Goal: Task Accomplishment & Management: Use online tool/utility

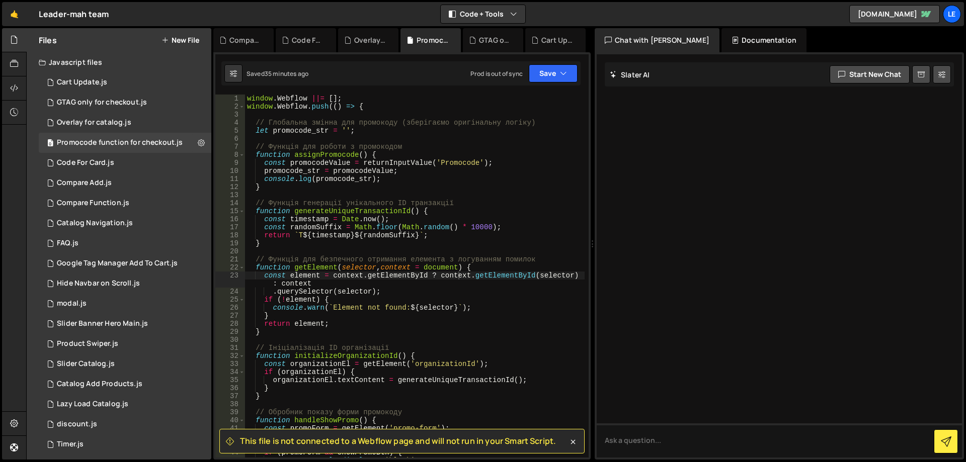
click at [181, 39] on button "New File" at bounding box center [180, 40] width 38 height 8
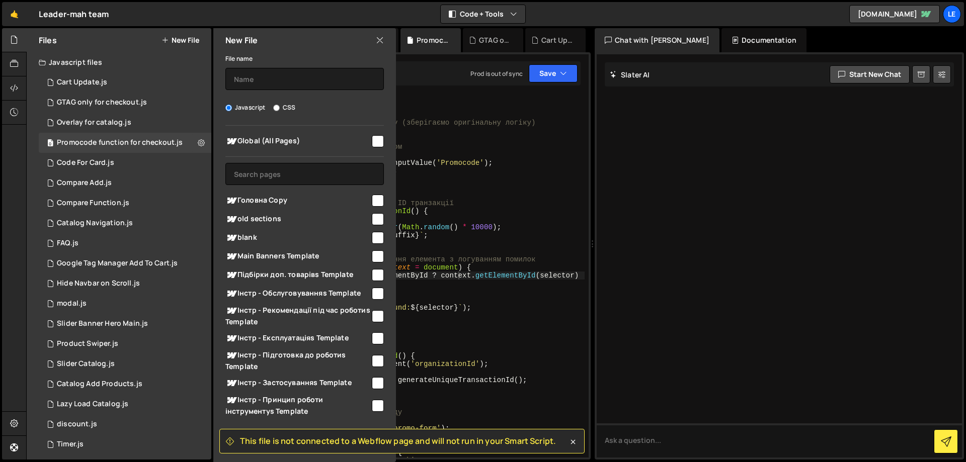
click at [380, 41] on icon at bounding box center [380, 40] width 8 height 11
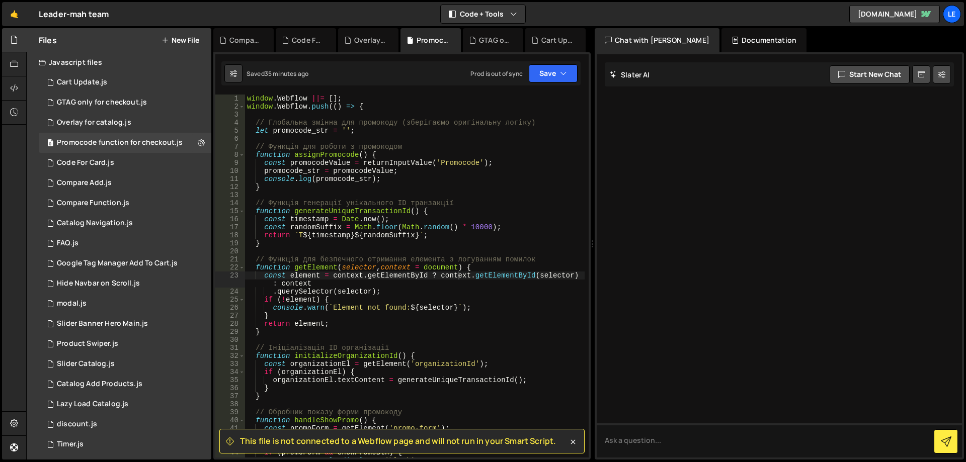
drag, startPoint x: 86, startPoint y: 58, endPoint x: 74, endPoint y: 65, distance: 13.5
click at [75, 65] on div "Javascript files" at bounding box center [119, 62] width 185 height 20
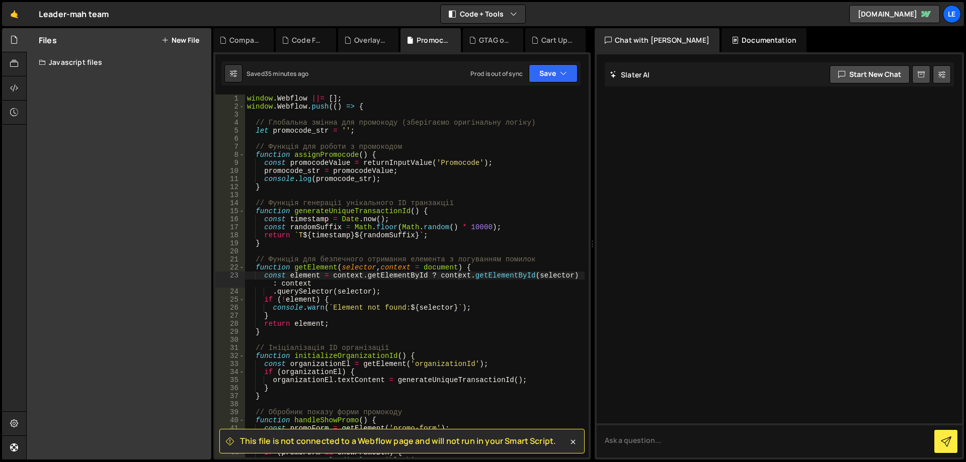
click at [171, 40] on button "New File" at bounding box center [180, 40] width 38 height 8
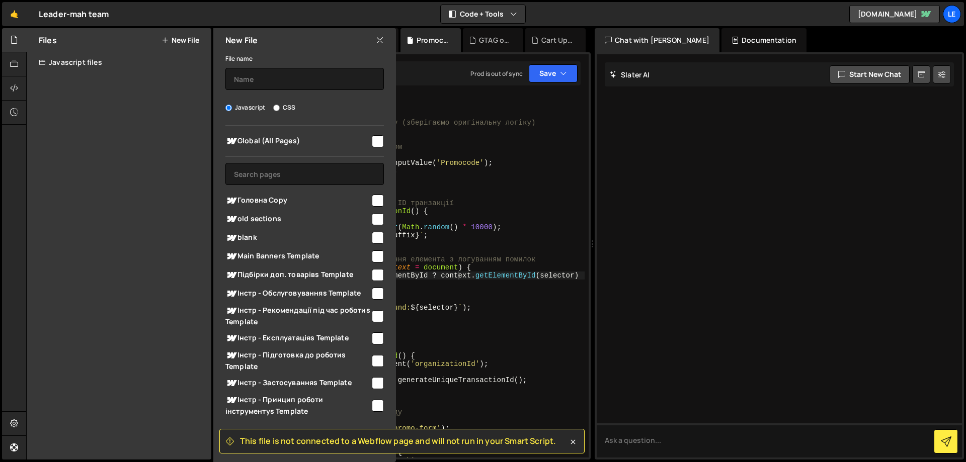
click at [90, 65] on div "Javascript files" at bounding box center [119, 62] width 185 height 20
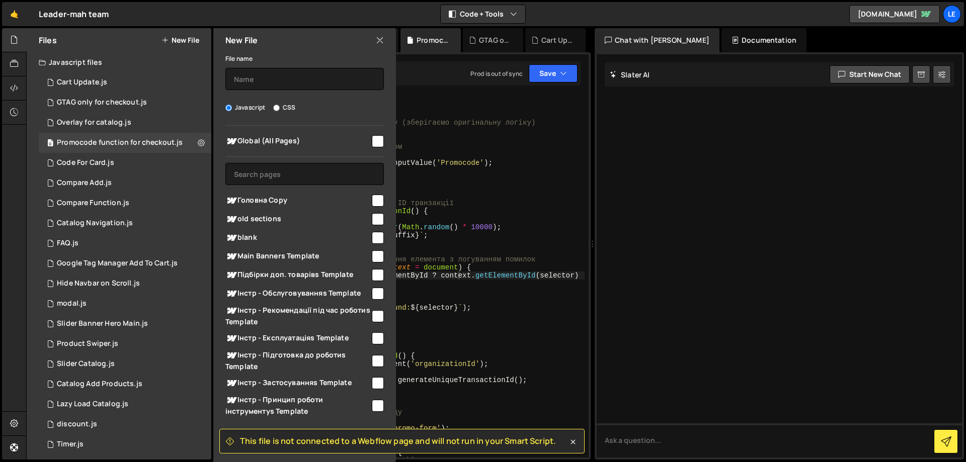
checkbox input "true"
click at [311, 80] on input "text" at bounding box center [304, 79] width 158 height 22
type input "Discount for checkout"
click at [570, 443] on icon at bounding box center [573, 442] width 10 height 10
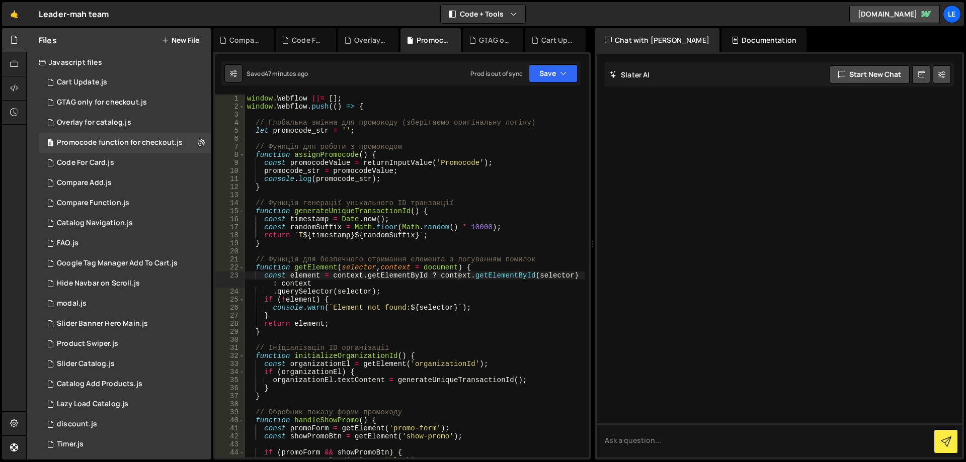
click at [114, 60] on div "Javascript files" at bounding box center [119, 62] width 185 height 20
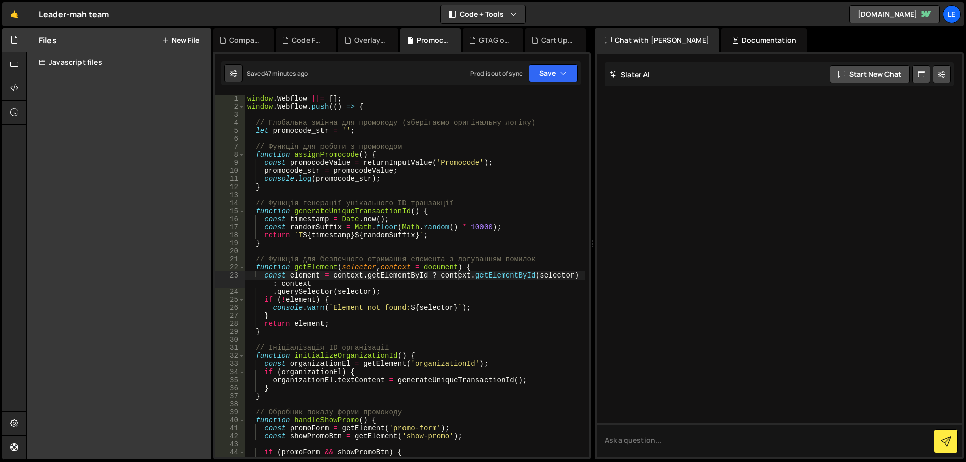
click at [104, 57] on div "Javascript files" at bounding box center [119, 62] width 185 height 20
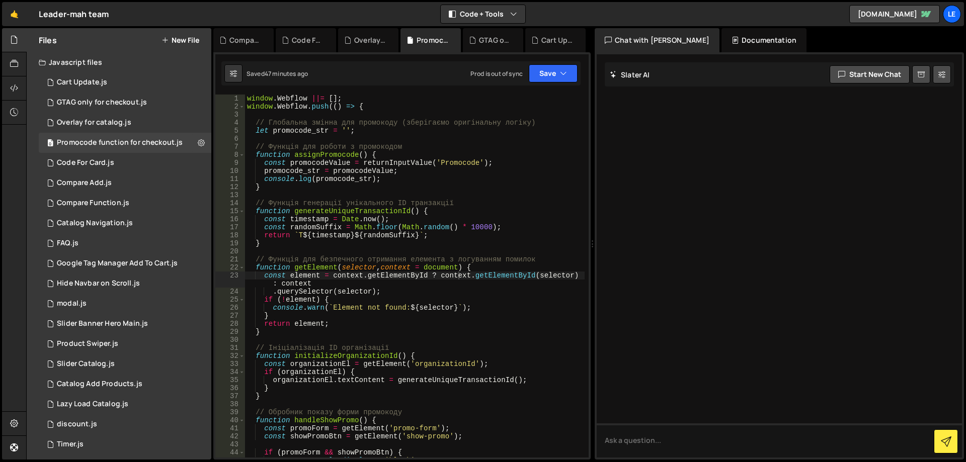
click at [181, 41] on button "New File" at bounding box center [180, 40] width 38 height 8
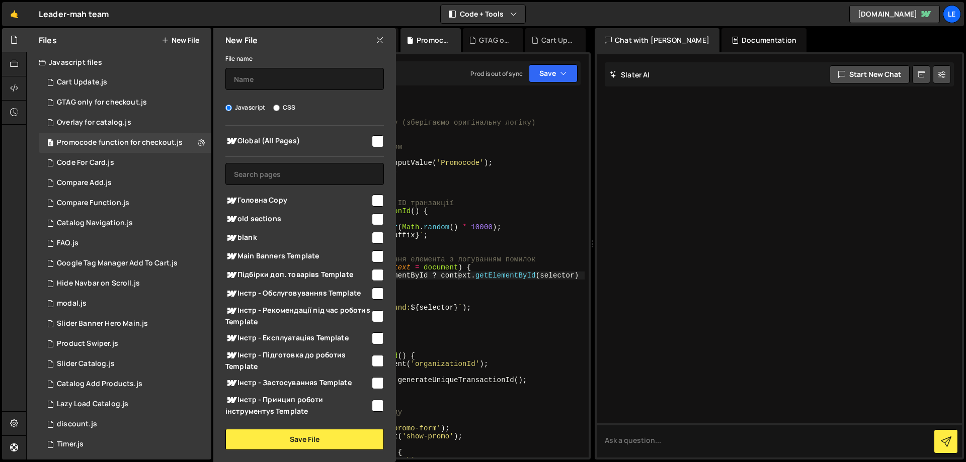
checkbox input "true"
click at [296, 81] on input "text" at bounding box center [304, 79] width 158 height 22
click at [299, 80] on input "Discount for checkut" at bounding box center [304, 79] width 158 height 22
type input "Discount for checkout"
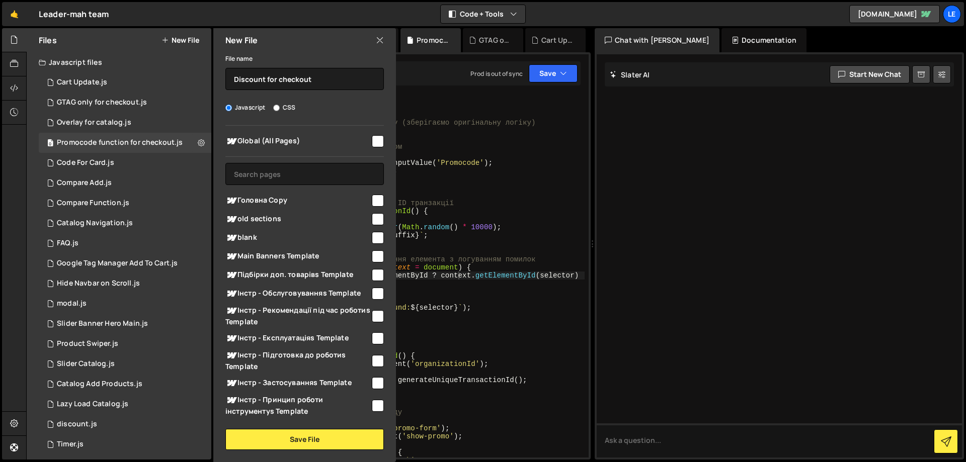
click at [289, 64] on div "File name Discount for checkout" at bounding box center [304, 71] width 158 height 38
click at [308, 439] on button "Save File" at bounding box center [304, 439] width 158 height 21
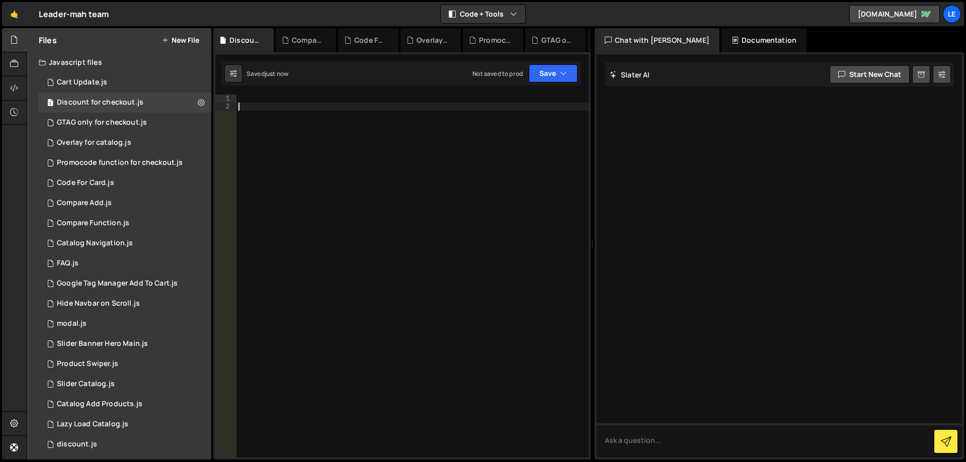
click at [356, 203] on div at bounding box center [412, 284] width 352 height 379
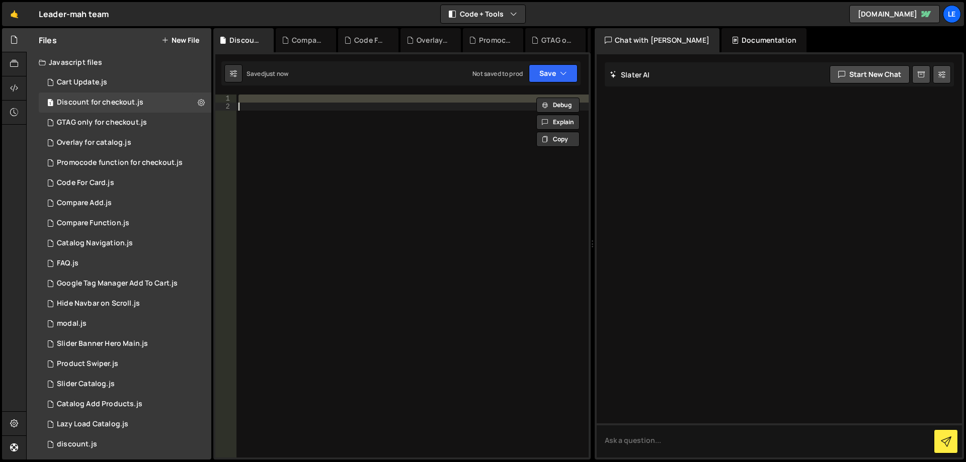
click at [393, 208] on div at bounding box center [412, 276] width 352 height 363
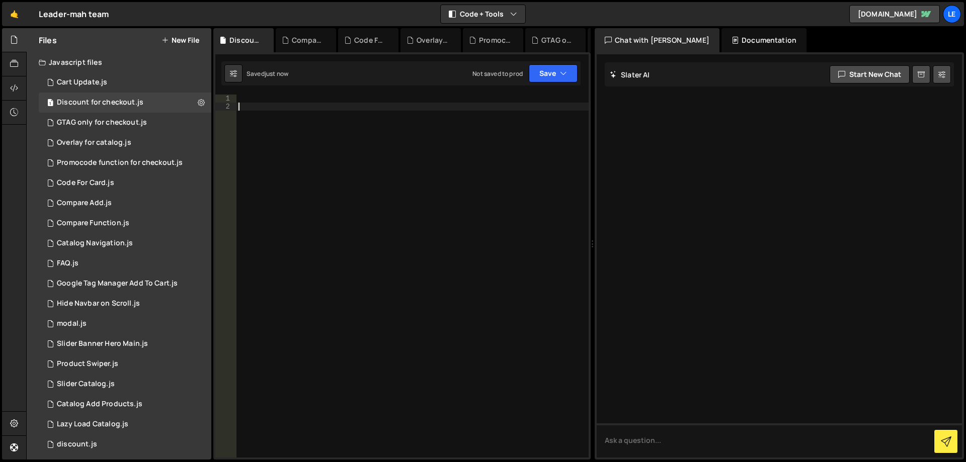
paste textarea "</script>"
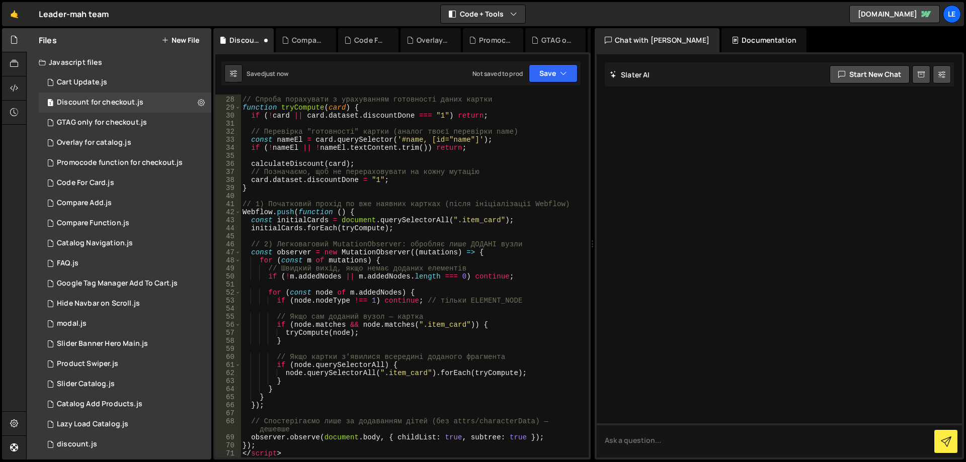
type textarea "</script>"
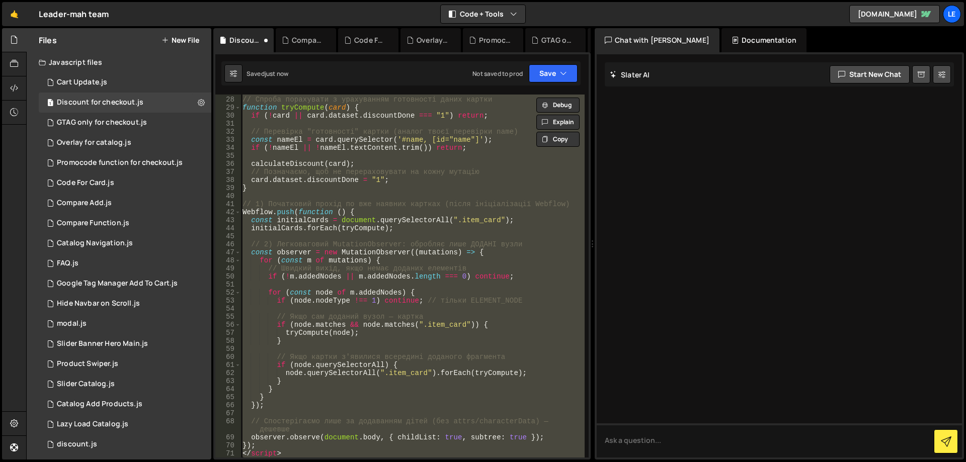
paste textarea
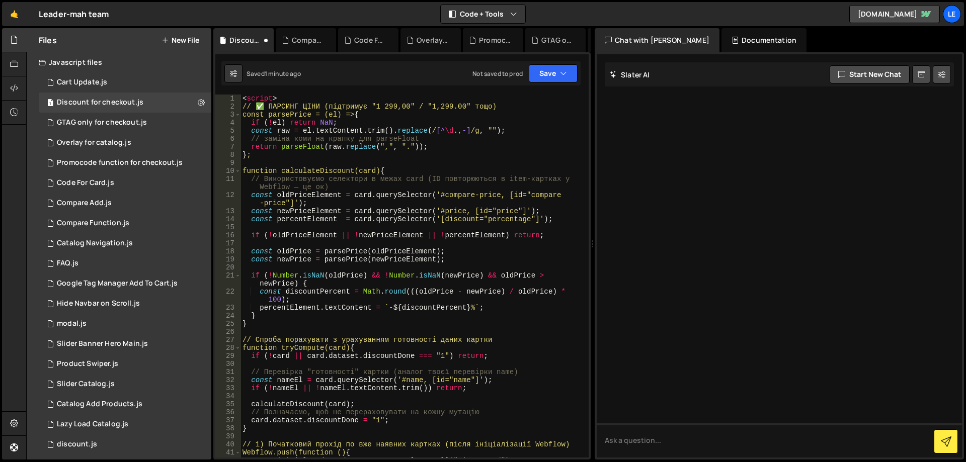
click at [469, 146] on div "< script > // ✅ ПАРСИНГ ЦІНИ (підтримує "1 299,00" / "1,299.00" тощо) const par…" at bounding box center [412, 284] width 344 height 379
click at [437, 175] on div "< script > // ✅ ПАРСИНГ ЦІНИ (підтримує "1 299,00" / "1,299.00" тощо) const par…" at bounding box center [412, 284] width 344 height 379
click at [433, 169] on div "< script > // ✅ ПАРСИНГ ЦІНИ (підтримує "1 299,00" / "1,299.00" тощо) const par…" at bounding box center [412, 284] width 344 height 379
drag, startPoint x: 428, startPoint y: 169, endPoint x: 416, endPoint y: 169, distance: 12.1
click at [416, 169] on div "< script > // ✅ ПАРСИНГ ЦІНИ (підтримує "1 299,00" / "1,299.00" тощо) const par…" at bounding box center [412, 284] width 344 height 379
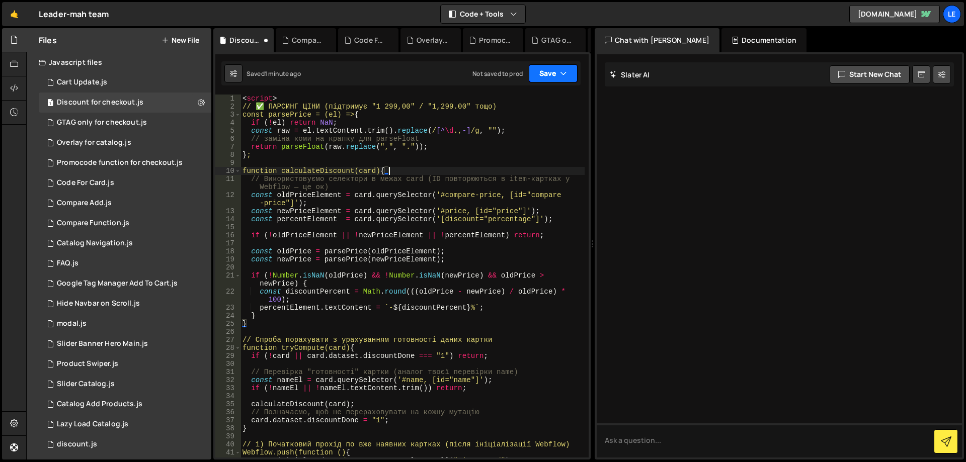
click at [555, 74] on button "Save" at bounding box center [553, 73] width 49 height 18
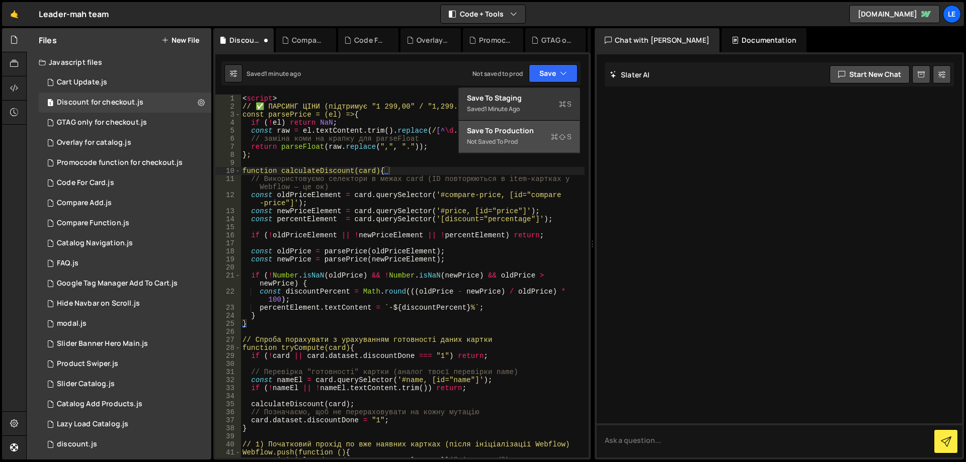
click at [528, 131] on div "Save to Production S" at bounding box center [519, 131] width 105 height 10
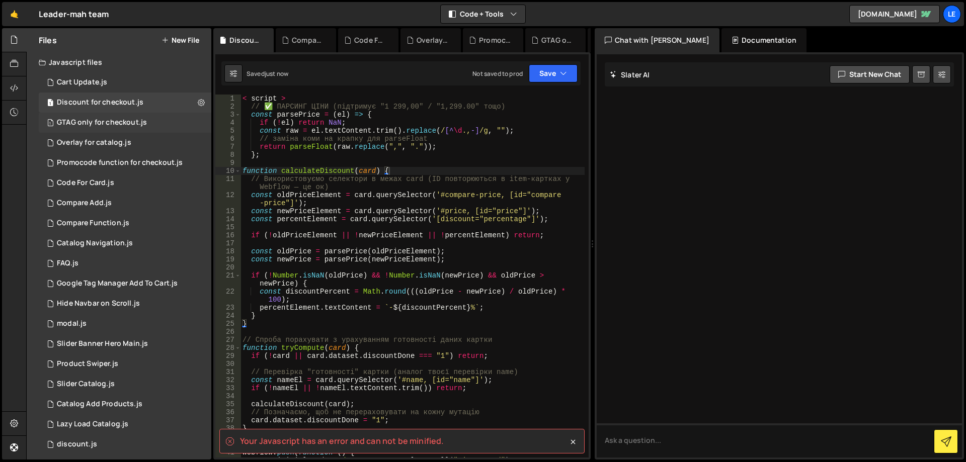
click at [141, 122] on div "GTAG only for checkout.js" at bounding box center [102, 122] width 90 height 9
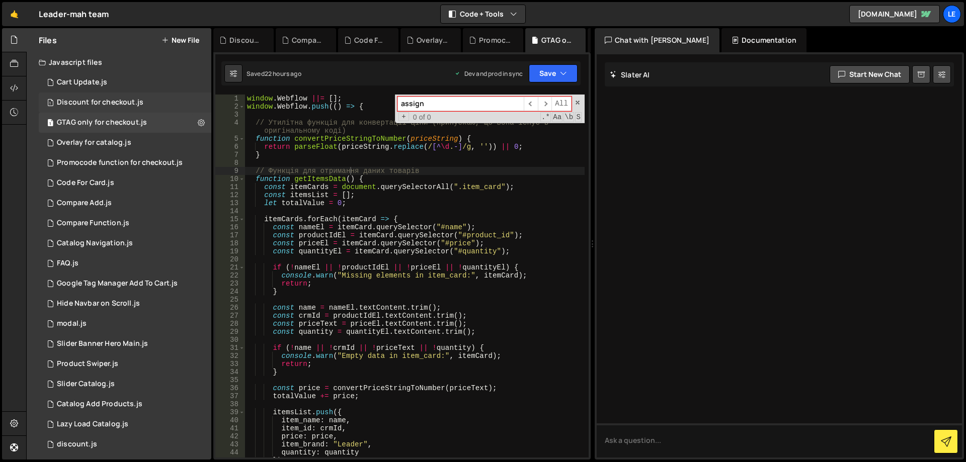
click at [140, 104] on div "Discount for checkout.js" at bounding box center [100, 102] width 86 height 9
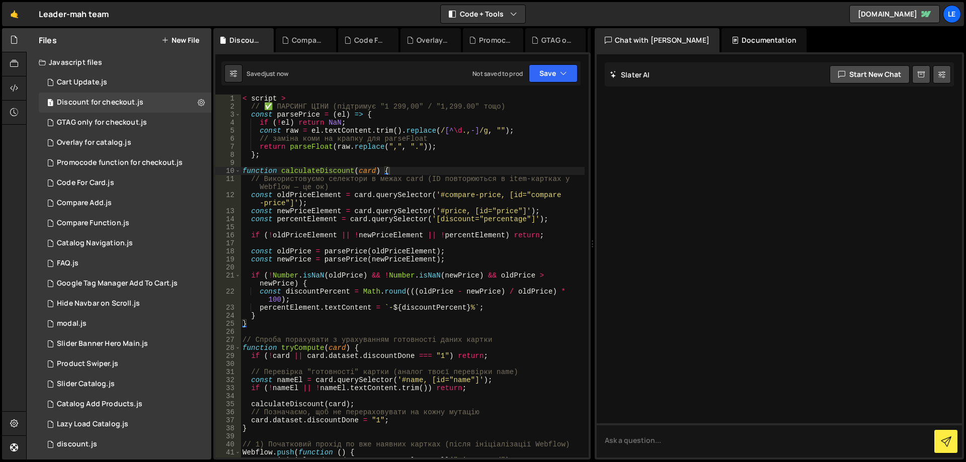
type textarea "< script >"
drag, startPoint x: 297, startPoint y: 98, endPoint x: 212, endPoint y: 98, distance: 85.0
click at [212, 98] on div "Files New File Javascript files 1 Cart Update.js 0 1 Discount for checkout.js 0…" at bounding box center [495, 244] width 939 height 432
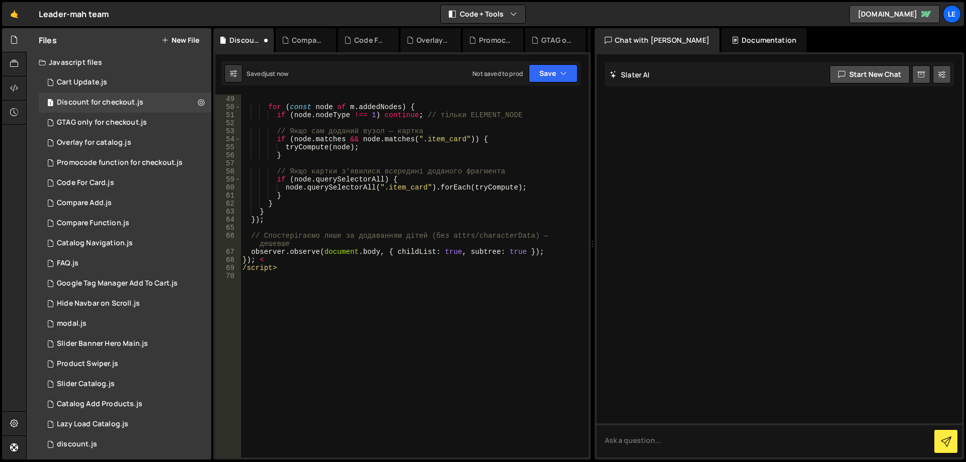
click at [222, 272] on div "// ✅ ПАРСИНГ ЦІНИ (підтримує "1 299,00" / "1,299.00" тощо) 48 49 50 51 52 53 54…" at bounding box center [401, 276] width 373 height 363
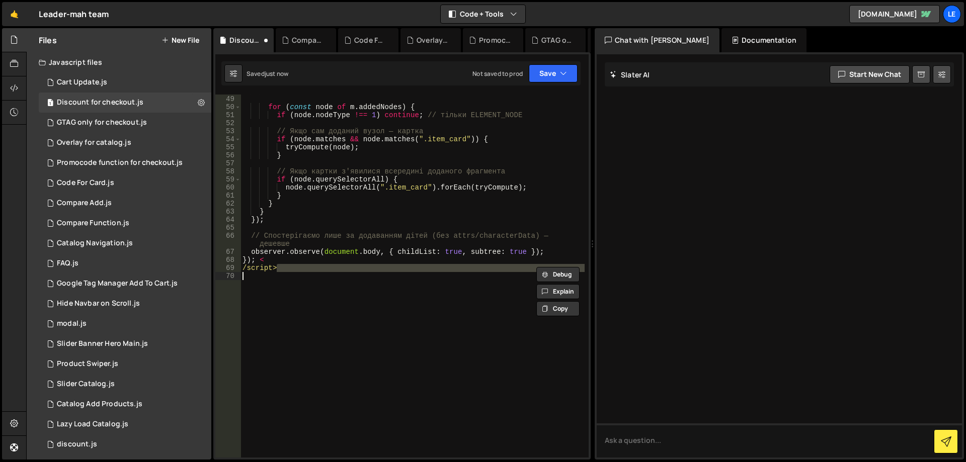
scroll to position [410, 0]
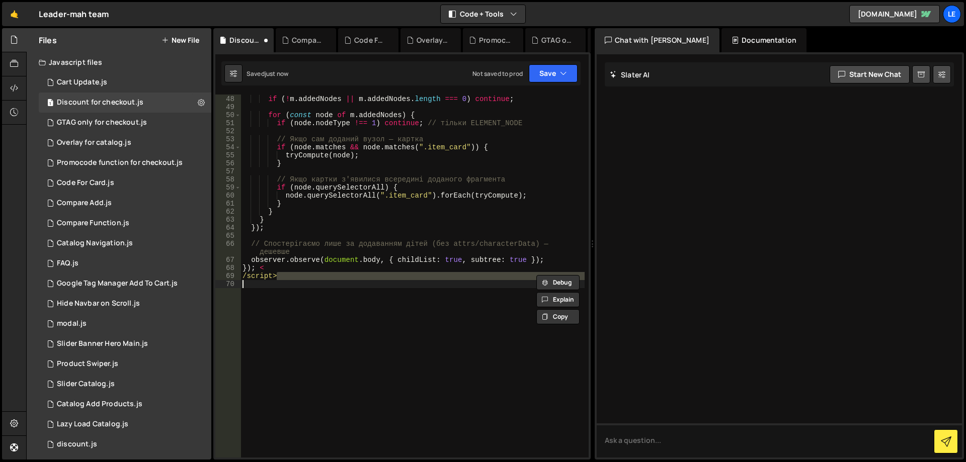
click at [314, 278] on div "// Швидкий вихід, якщо немає доданих елементів if ( ! m . addedNodes || m . add…" at bounding box center [412, 276] width 344 height 363
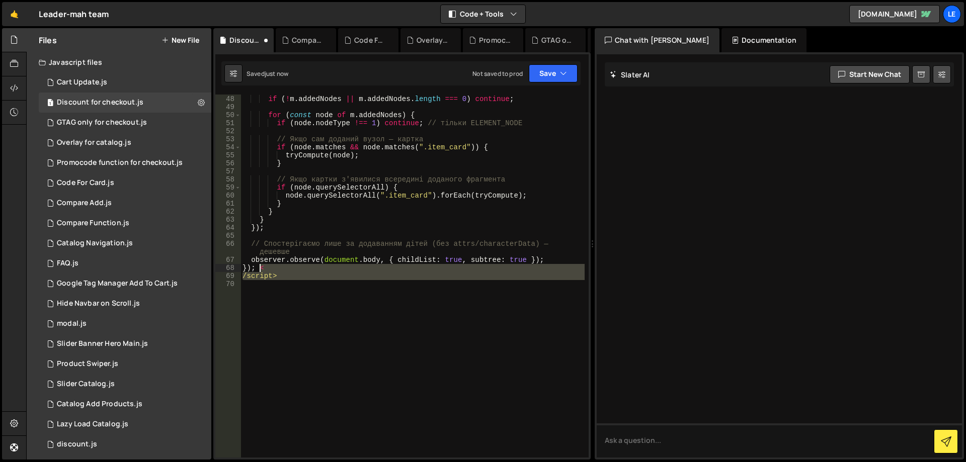
drag, startPoint x: 288, startPoint y: 285, endPoint x: 258, endPoint y: 270, distance: 32.8
click at [258, 270] on div "// Швидкий вихід, якщо немає доданих елементів if ( ! m . addedNodes || m . add…" at bounding box center [412, 276] width 344 height 379
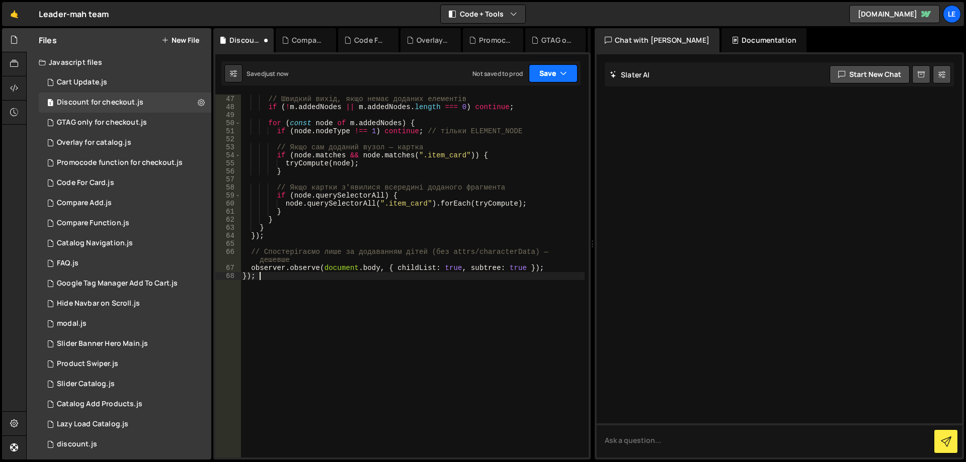
click at [546, 74] on button "Save" at bounding box center [553, 73] width 49 height 18
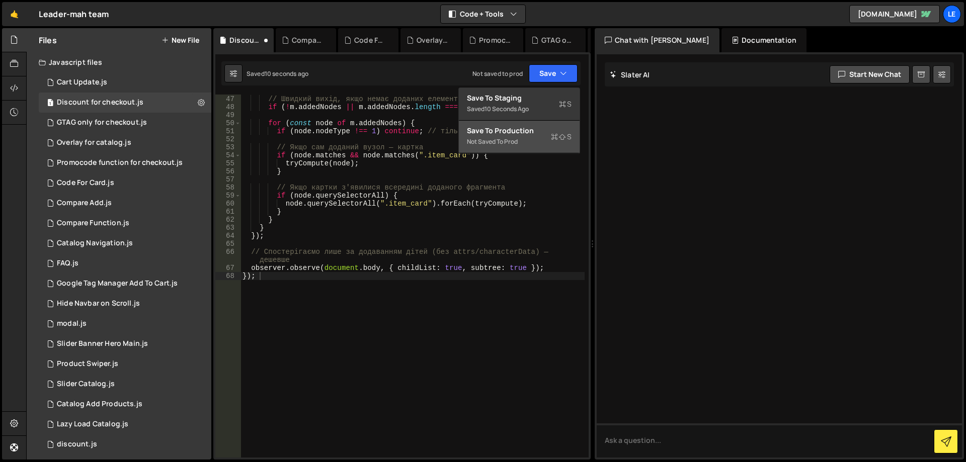
click at [531, 128] on div "Save to Production S" at bounding box center [519, 131] width 105 height 10
type textarea "});"
